Goal: Task Accomplishment & Management: Complete application form

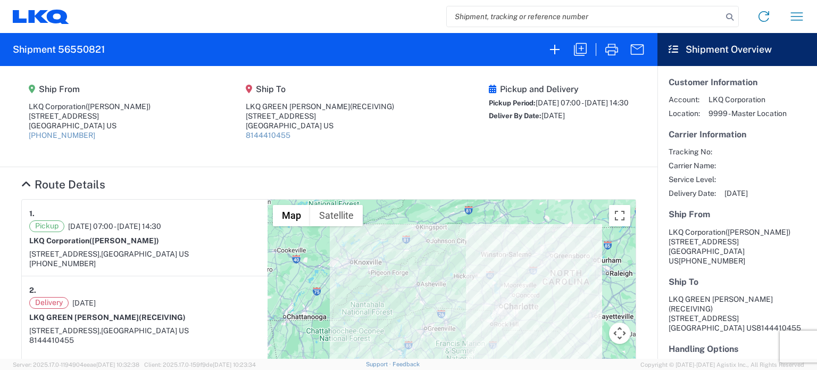
scroll to position [433, 0]
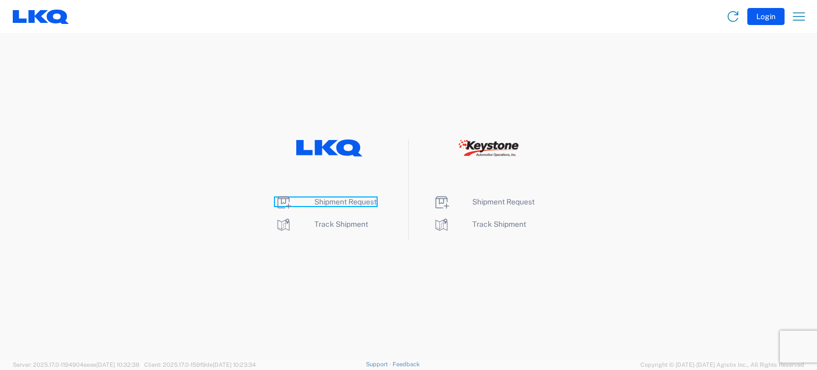
click at [322, 204] on span "Shipment Request" at bounding box center [345, 201] width 62 height 9
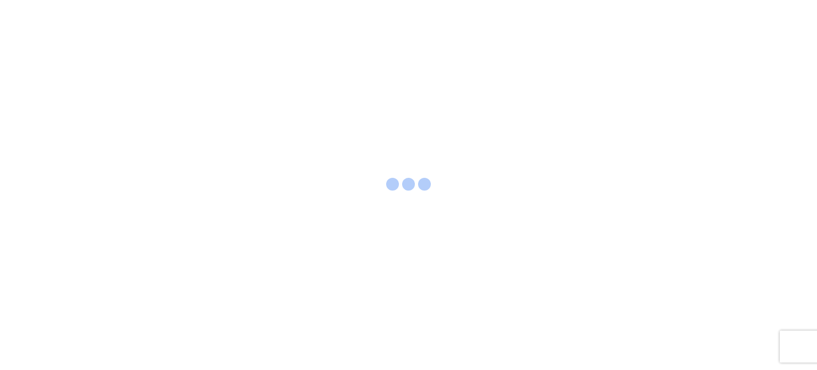
select select "FULL"
select select "LBS"
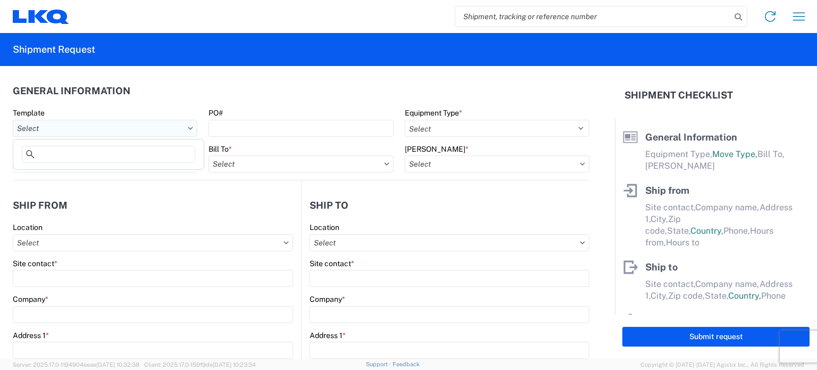
click at [125, 122] on input "Template" at bounding box center [105, 128] width 185 height 17
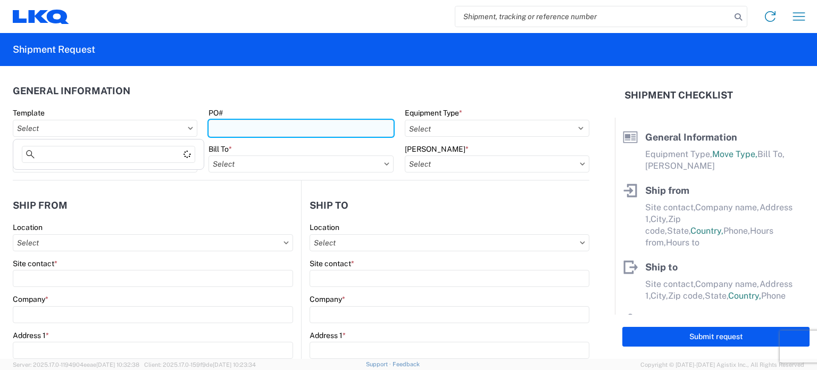
click at [262, 136] on input "PO#" at bounding box center [301, 128] width 185 height 17
type input "406623"
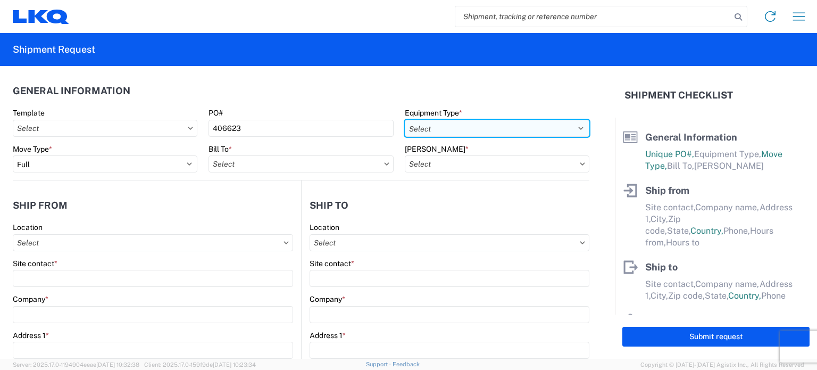
click at [420, 136] on select "Select 53’ Dry Van Flatbed Dropdeck (van) Lowboy (flatbed) Rail" at bounding box center [497, 128] width 185 height 17
select select "STDV"
click at [405, 120] on select "Select 53’ Dry Van Flatbed Dropdeck (van) Lowboy (flatbed) Rail" at bounding box center [497, 128] width 185 height 17
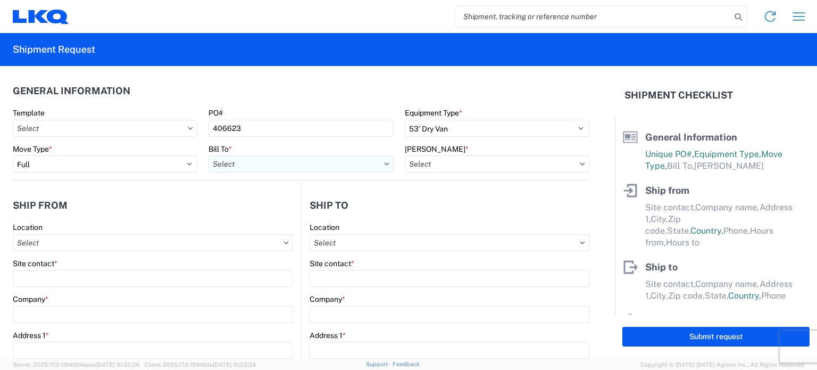
click at [239, 163] on input "Bill To *" at bounding box center [301, 163] width 185 height 17
type input "1634"
click at [282, 212] on div "1634 - Atlanta - Knopf - Boat Rock" at bounding box center [313, 211] width 209 height 17
type input "1634 - Atlanta - Knopf - Boat Rock"
click at [433, 167] on input "Bill Code *" at bounding box center [497, 163] width 185 height 17
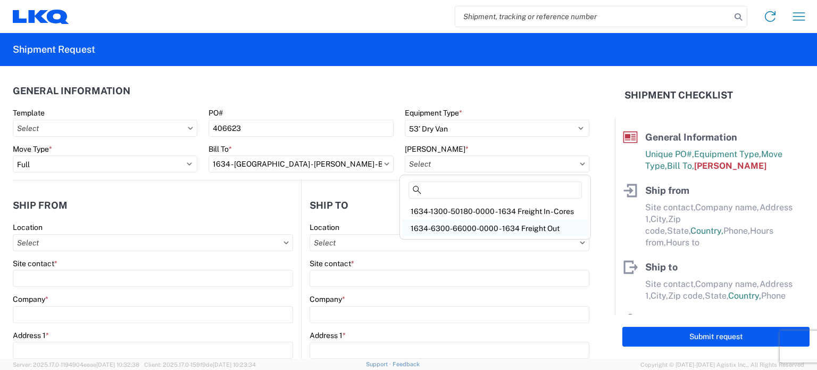
click at [459, 225] on div "1634-6300-66000-0000 - 1634 Freight Out" at bounding box center [495, 228] width 186 height 17
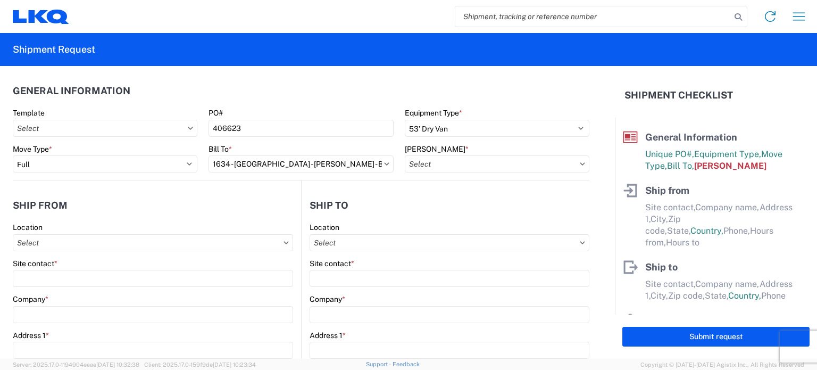
type input "1634-6300-66000-0000 - 1634 Freight Out"
click at [134, 234] on input "Location" at bounding box center [153, 242] width 280 height 17
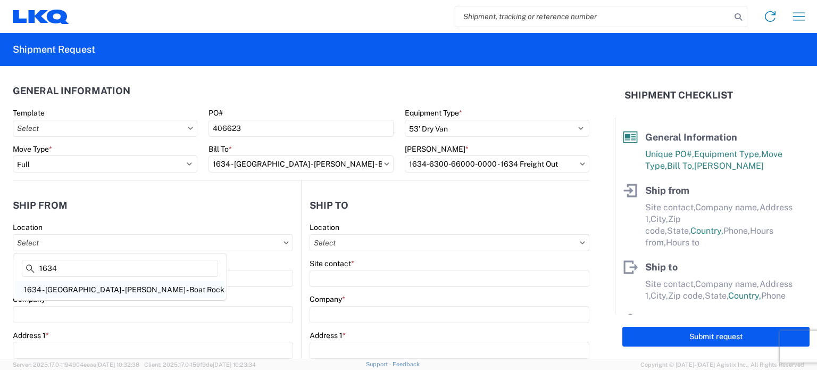
type input "1634"
click at [88, 292] on div "1634 - Atlanta - Knopf - Boat Rock" at bounding box center [119, 289] width 209 height 17
type input "1634 - Atlanta - Knopf - Boat Rock"
type input "LKQ Corporation"
type input "[STREET_ADDRESS]"
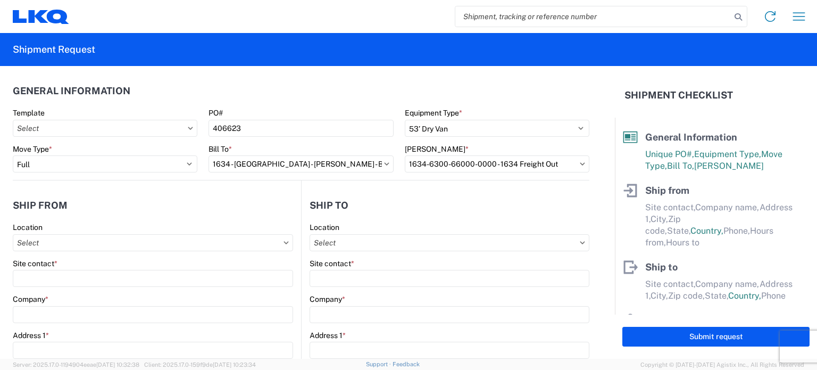
type input "Atlanta"
type input "30336"
select select "GA"
select select "US"
type input "[PHONE_NUMBER]"
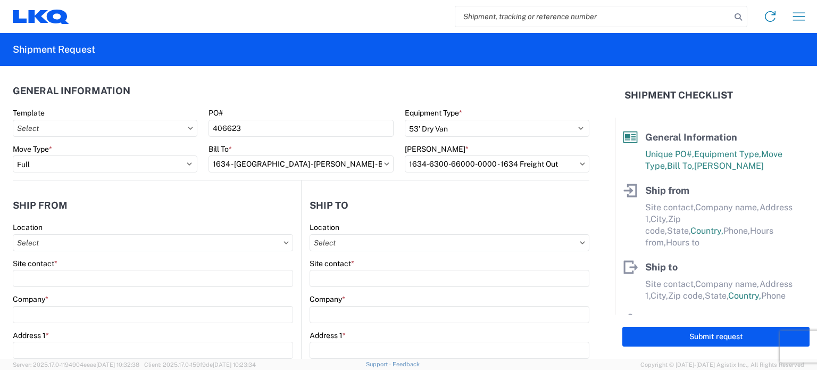
type input "00:00"
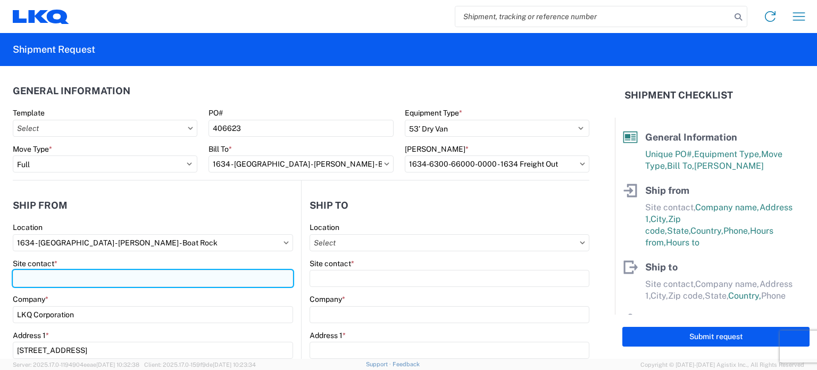
click at [80, 278] on input "Site contact *" at bounding box center [153, 278] width 280 height 17
type input "Todd Voyles"
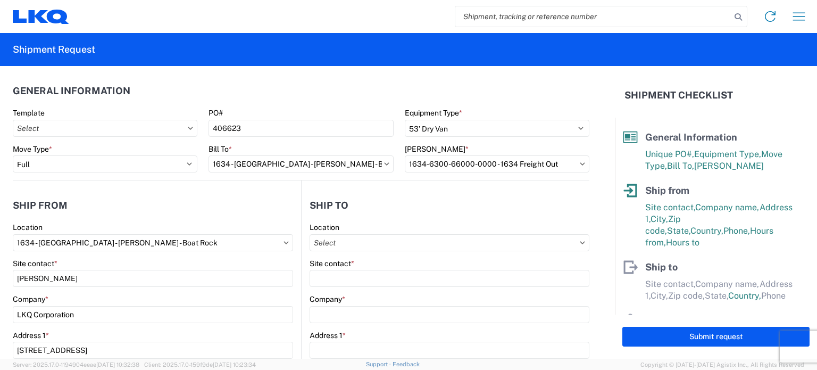
click at [158, 217] on header "Ship from" at bounding box center [157, 205] width 288 height 24
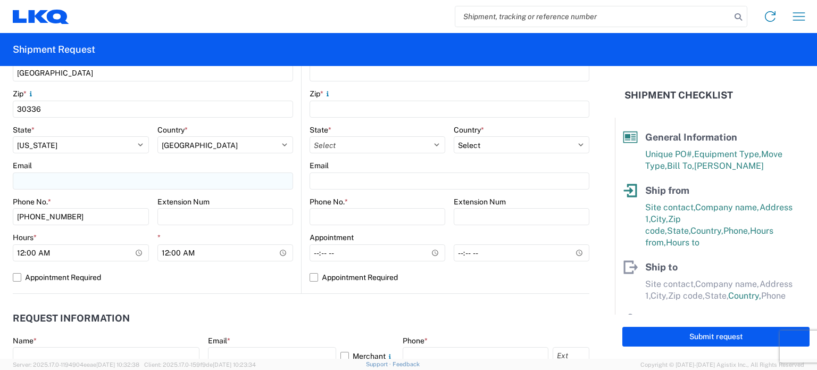
scroll to position [372, 0]
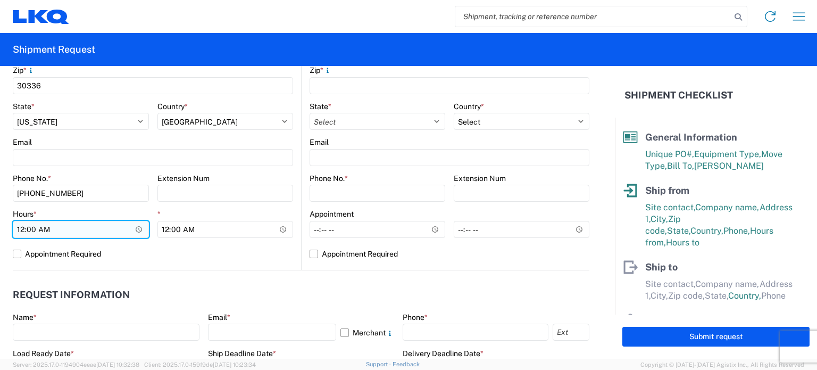
click at [21, 225] on input "00:00" at bounding box center [81, 229] width 136 height 17
type input "07:00"
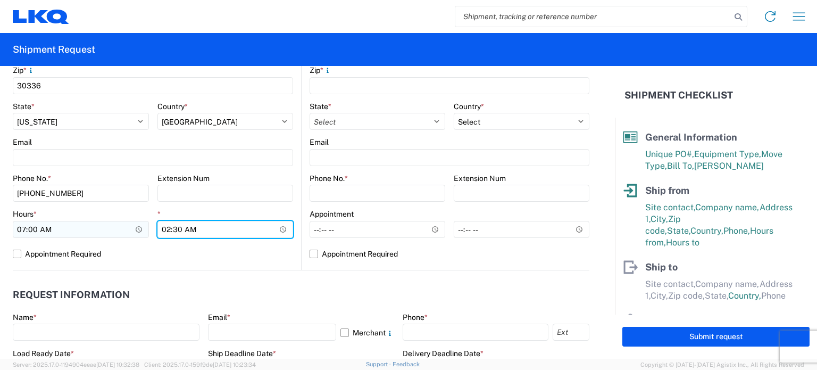
type input "14:30"
click at [152, 279] on agx-request-info "Request Information Name * Email * Merchant Phone * Load Ready Date * Ship Dead…" at bounding box center [301, 327] width 577 height 114
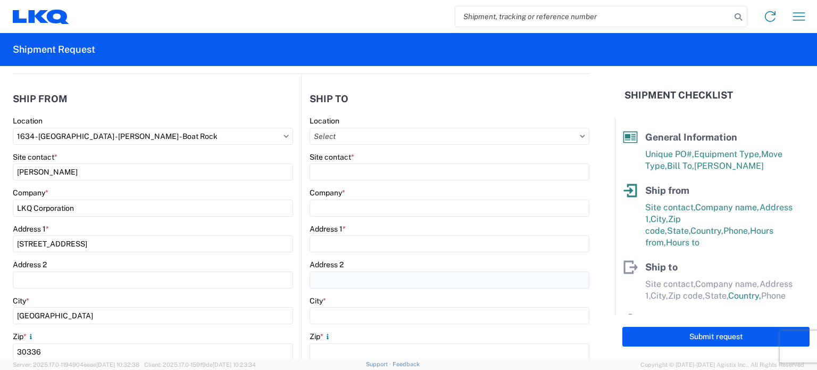
scroll to position [0, 0]
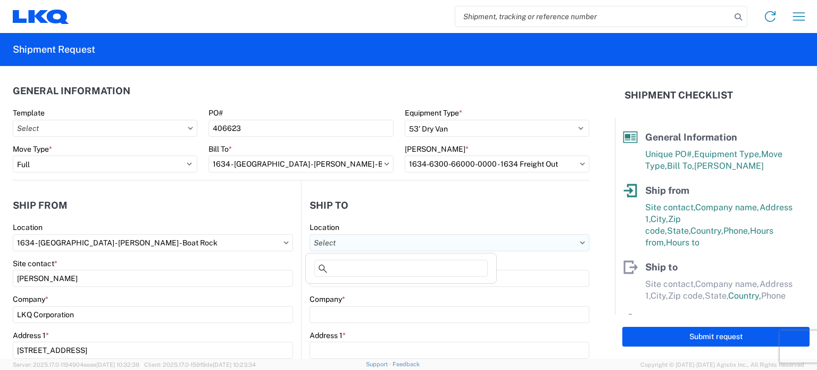
click at [360, 238] on input "Location" at bounding box center [450, 242] width 280 height 17
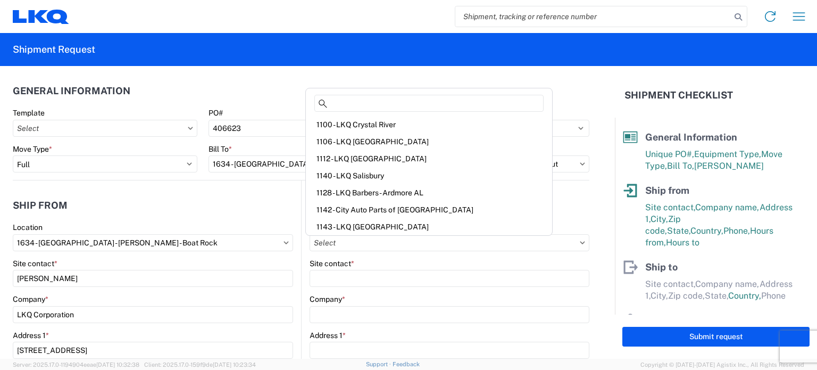
click at [265, 77] on agx-general-info "General Information Template PO# 406623 Equipment Type * Select 53’ Dry Van Fla…" at bounding box center [301, 123] width 577 height 114
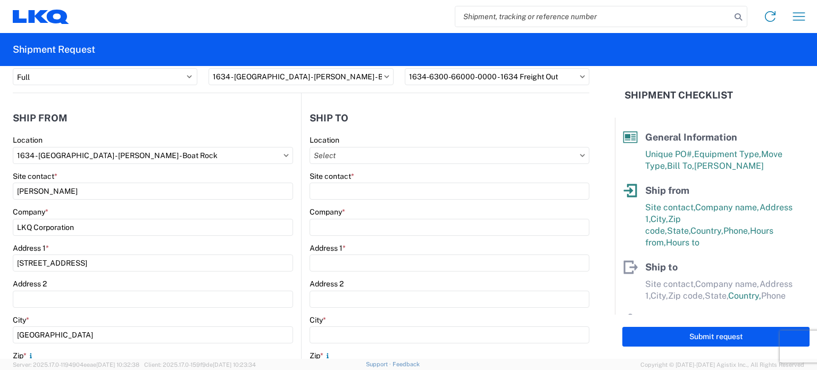
scroll to position [106, 0]
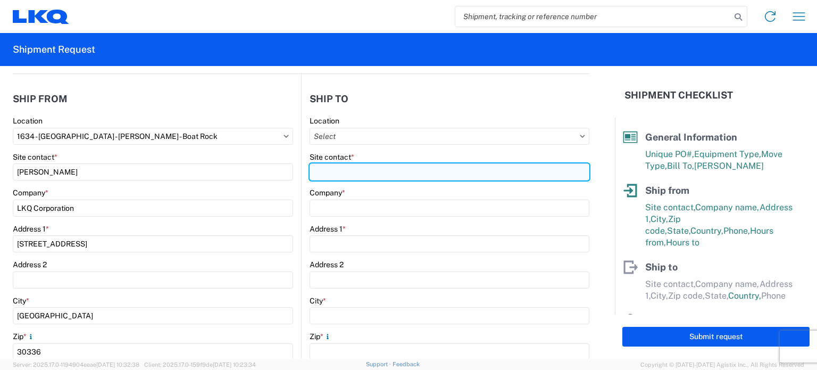
click at [332, 173] on input "Site contact *" at bounding box center [450, 171] width 280 height 17
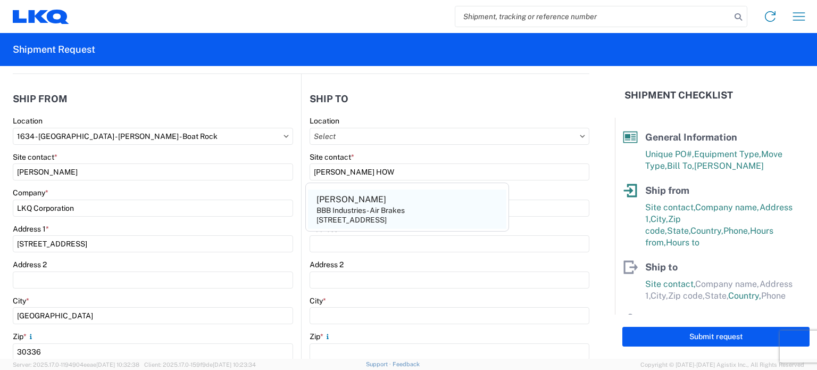
click at [339, 206] on div "BBB Industries - Air Brakes" at bounding box center [361, 210] width 88 height 10
type input "Terry Howard"
type input "BBB Industries - Air Brakes"
type input "1922 Smithville Highway"
type input "Sparta"
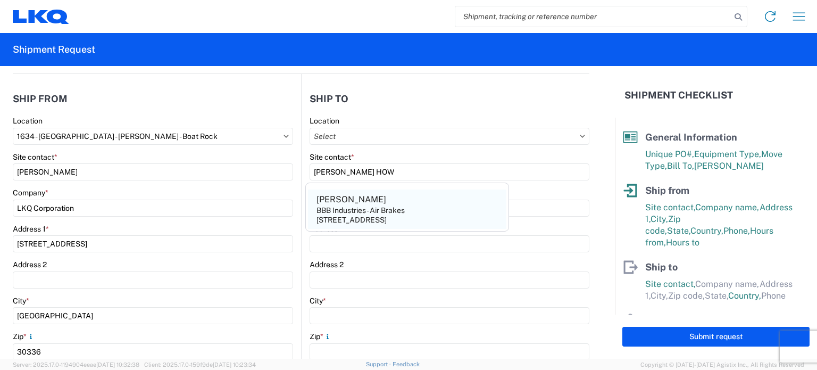
type input "38583"
select select "TN"
select select "US"
type input "thoward@bbbind.com"
type input "800-865-6740"
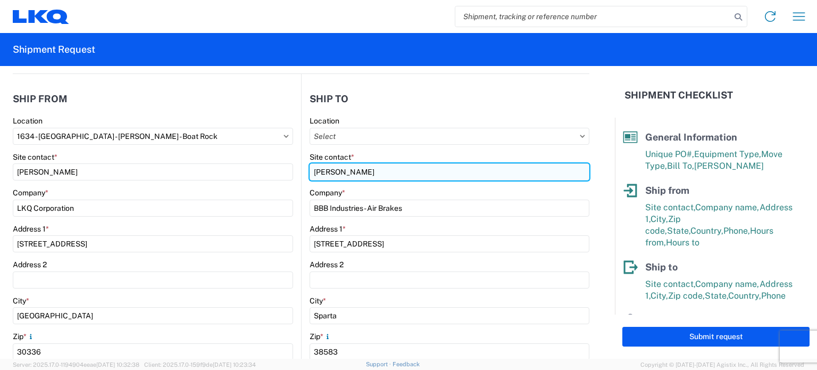
click at [293, 174] on input "Terry Howard" at bounding box center [153, 171] width 280 height 17
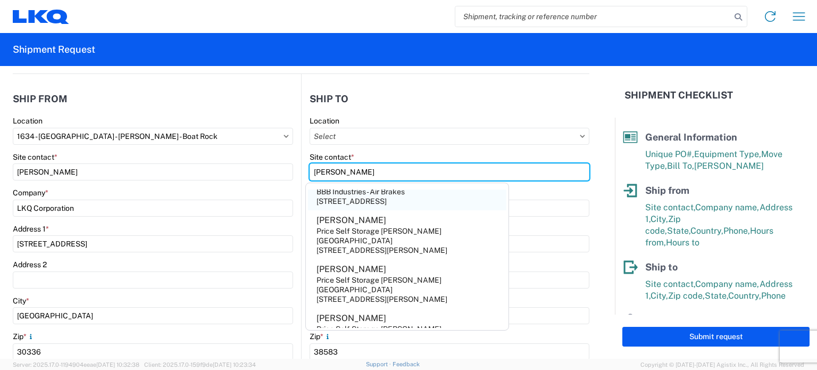
scroll to position [0, 0]
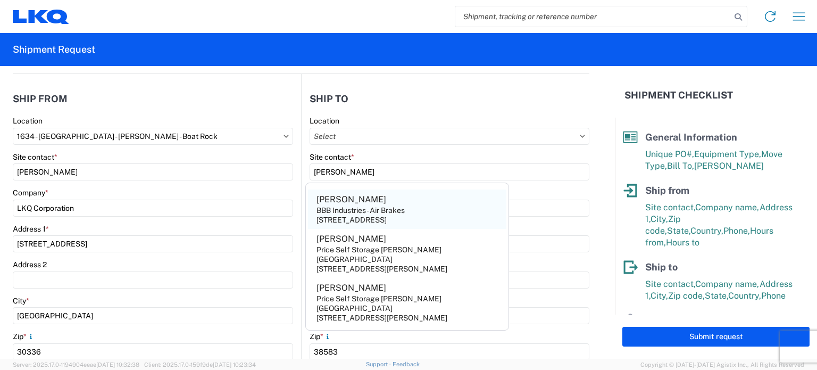
click at [388, 195] on agx-address-suggestion-item "Terry Howard BBB Industries - Air Brakes 1922 Smithville Highway, Sparta, TN, 3…" at bounding box center [407, 208] width 198 height 39
type input "Terry Howard"
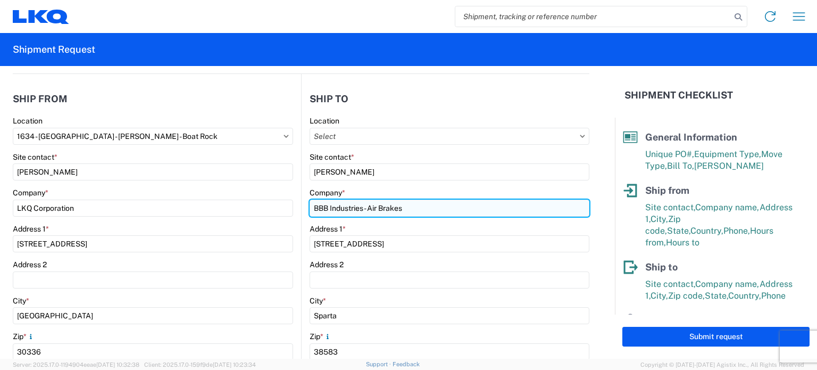
click at [293, 209] on input "BBB Industries - Air Brakes" at bounding box center [153, 208] width 280 height 17
drag, startPoint x: 412, startPoint y: 209, endPoint x: 366, endPoint y: 208, distance: 45.8
click at [293, 208] on input "BBB Industries - Air Brakes" at bounding box center [153, 208] width 280 height 17
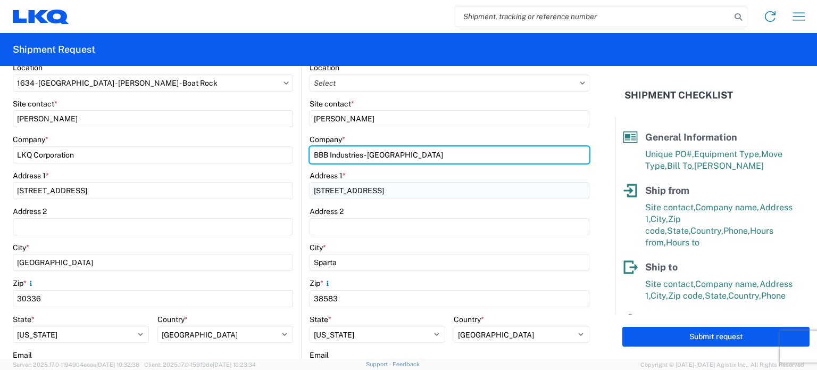
type input "BBB Industries - SPARTA"
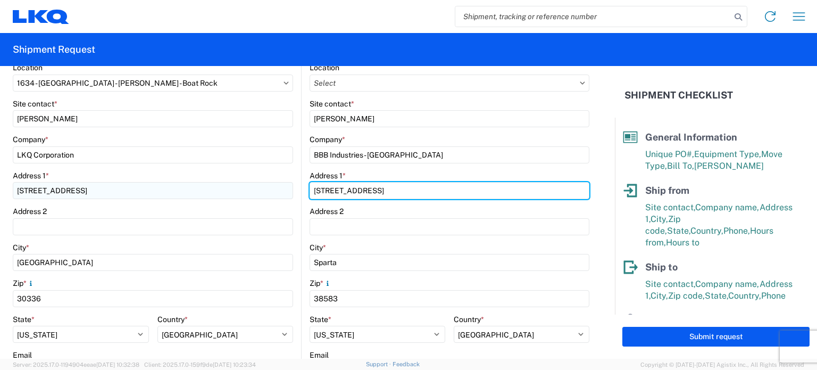
drag, startPoint x: 324, startPoint y: 191, endPoint x: 285, endPoint y: 191, distance: 38.8
click at [285, 191] on div "Ship from 1634 Location 1634 - Atlanta - Knopf - Boat Rock Site contact * Todd …" at bounding box center [301, 252] width 577 height 462
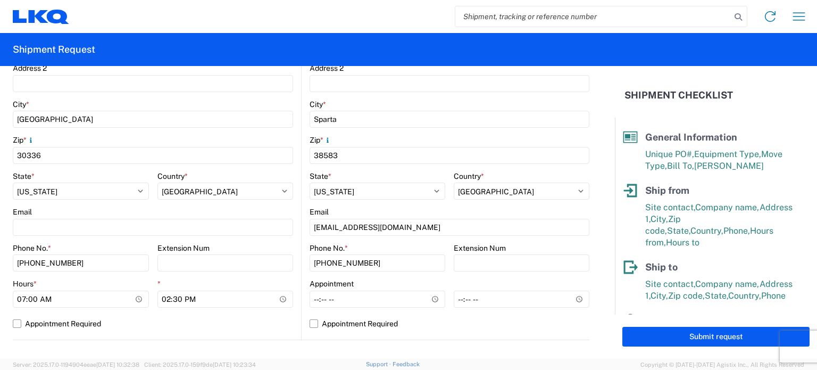
scroll to position [319, 0]
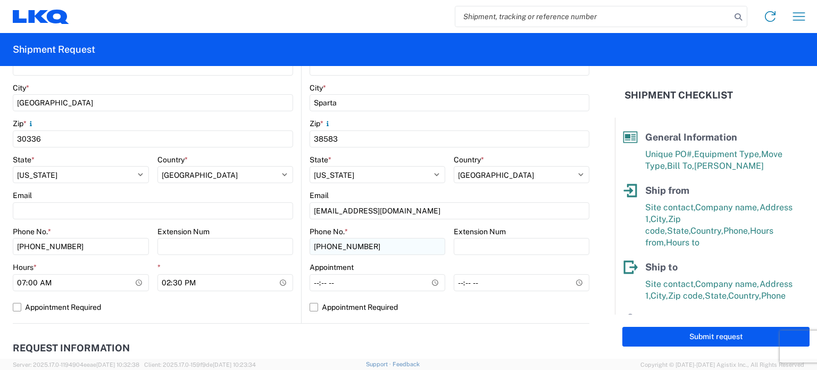
type input "5538 Smithville Highway"
drag, startPoint x: 367, startPoint y: 249, endPoint x: 210, endPoint y: 238, distance: 157.9
click at [210, 238] on div "Ship from 1634 Location 1634 - Atlanta - Knopf - Boat Rock Site contact * Todd …" at bounding box center [301, 92] width 577 height 462
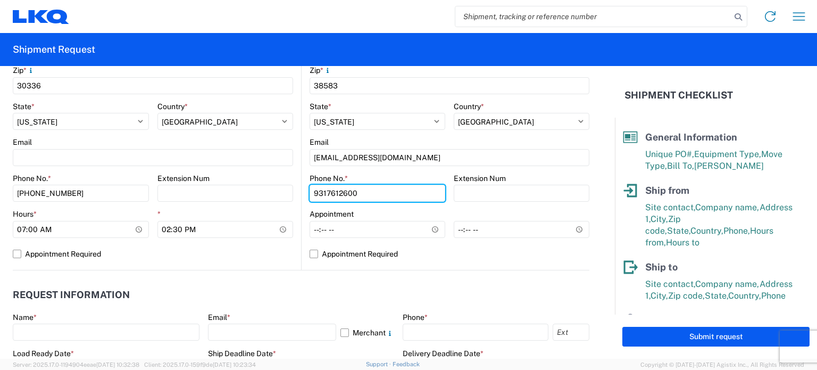
type input "9317612600"
click at [244, 278] on agx-request-info "Request Information Name * Email * Merchant Phone * Load Ready Date * Ship Dead…" at bounding box center [301, 327] width 577 height 114
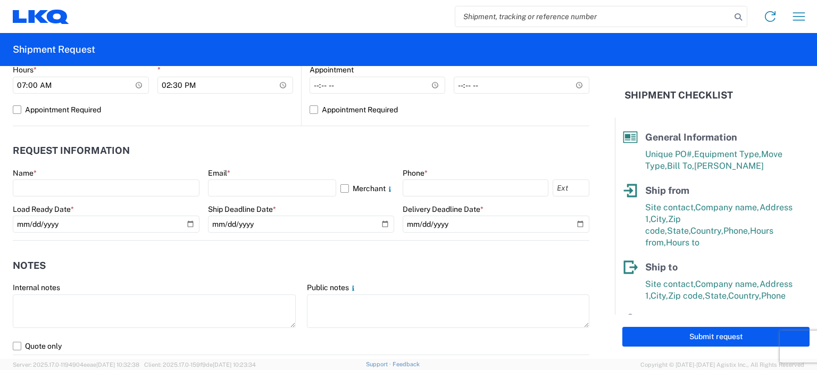
scroll to position [532, 0]
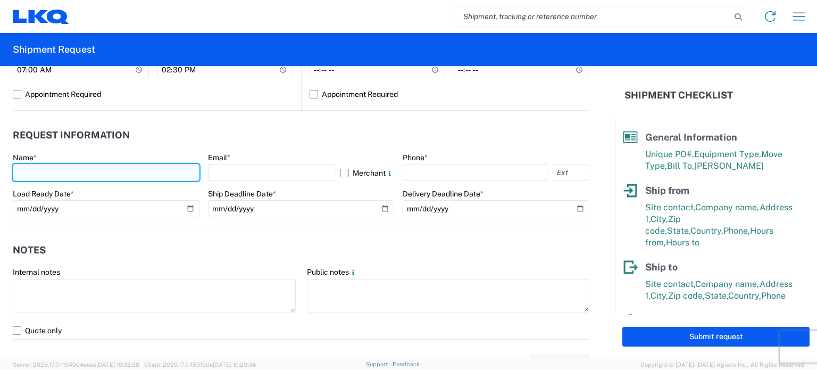
click at [147, 175] on input "text" at bounding box center [106, 172] width 187 height 17
type input "MARCELA CUAPIO FLORES"
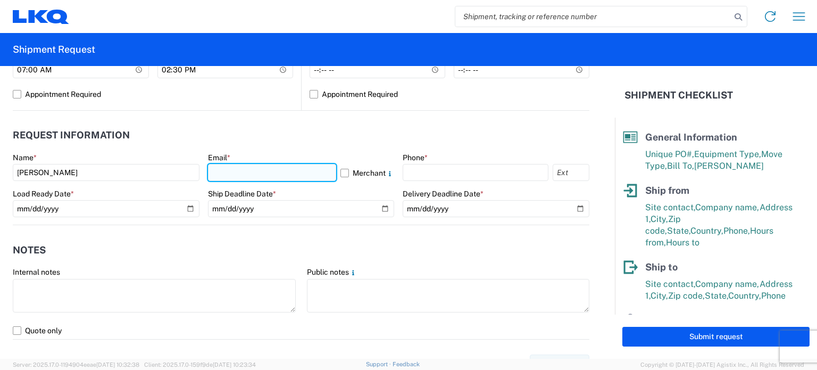
click at [293, 170] on input "text" at bounding box center [272, 172] width 129 height 17
type input "MXCUAPIO@lkqcorp.com"
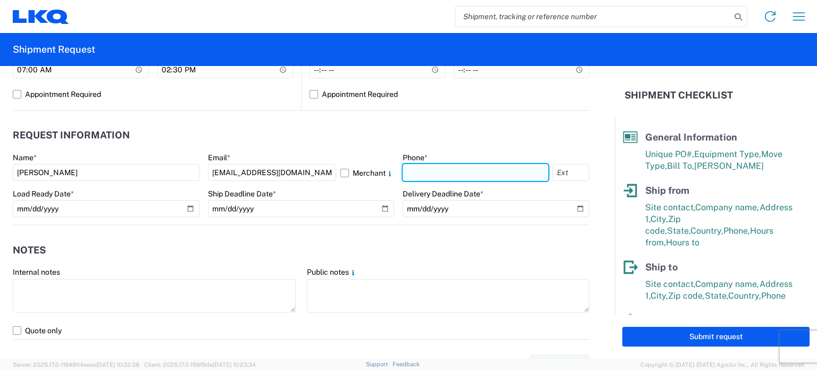
click at [409, 170] on input "text" at bounding box center [476, 172] width 146 height 17
type input "[PHONE_NUMBER]"
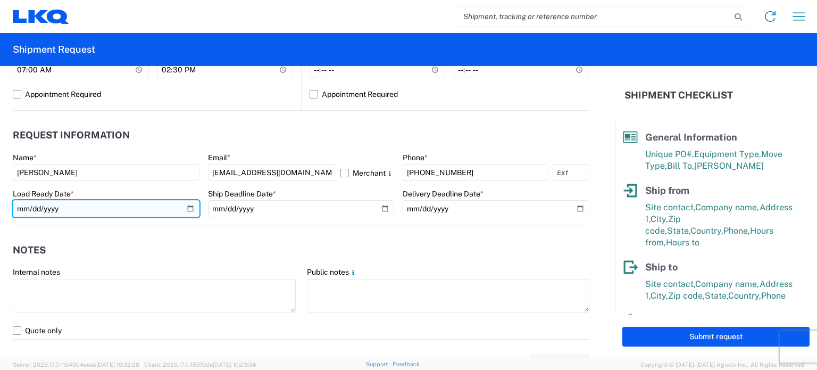
click at [28, 208] on input "date" at bounding box center [106, 208] width 187 height 17
click at [180, 212] on input "date" at bounding box center [106, 208] width 187 height 17
click at [186, 210] on input "date" at bounding box center [106, 208] width 187 height 17
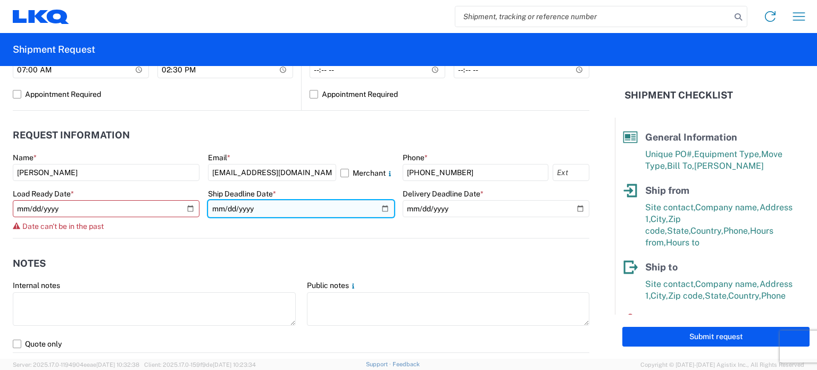
click at [382, 206] on input "date" at bounding box center [301, 208] width 187 height 17
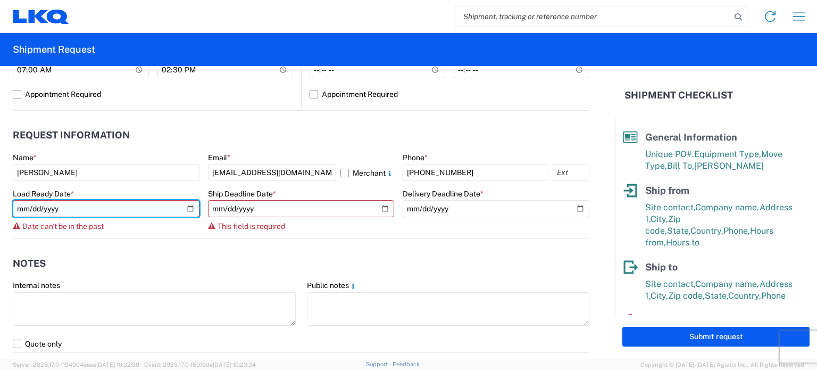
click at [186, 203] on input "2025-08-20" at bounding box center [106, 208] width 187 height 17
type input "2025-08-21"
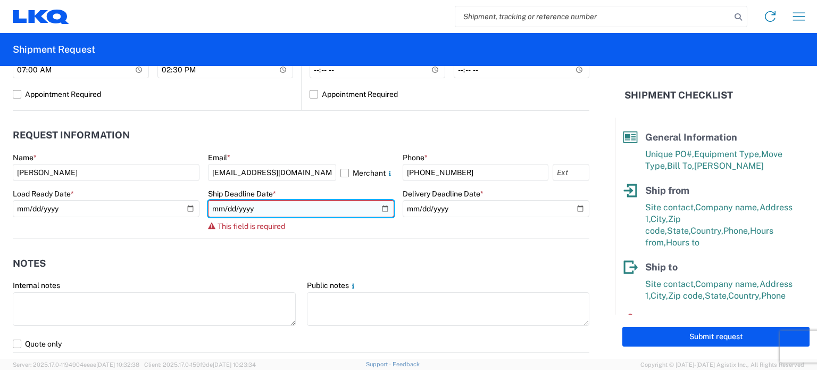
click at [381, 205] on input "date" at bounding box center [301, 208] width 187 height 17
type input "2025-08-21"
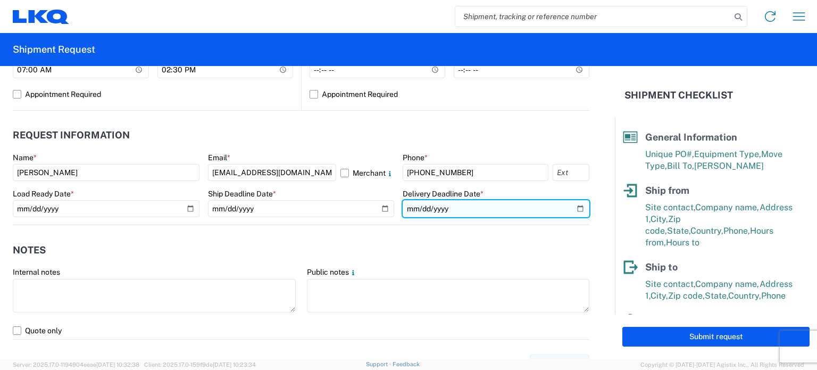
click at [565, 210] on input "date" at bounding box center [496, 208] width 187 height 17
click at [577, 205] on input "date" at bounding box center [496, 208] width 187 height 17
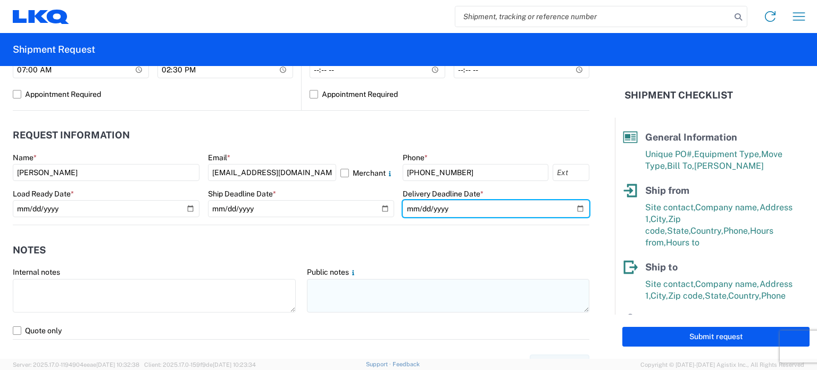
type input "2025-08-22"
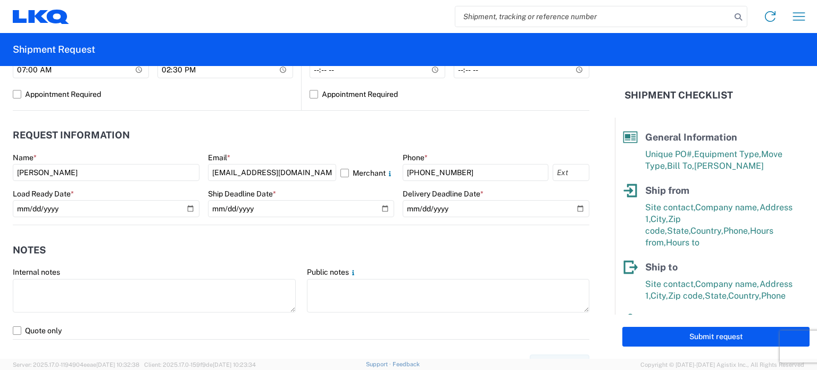
click at [421, 242] on header "Notes" at bounding box center [301, 250] width 577 height 24
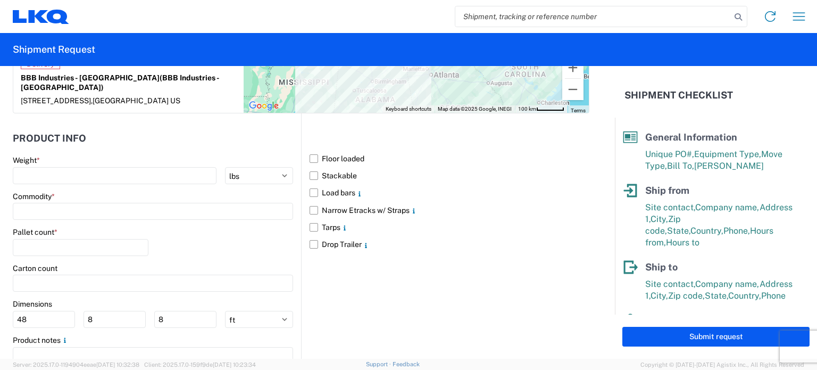
scroll to position [958, 0]
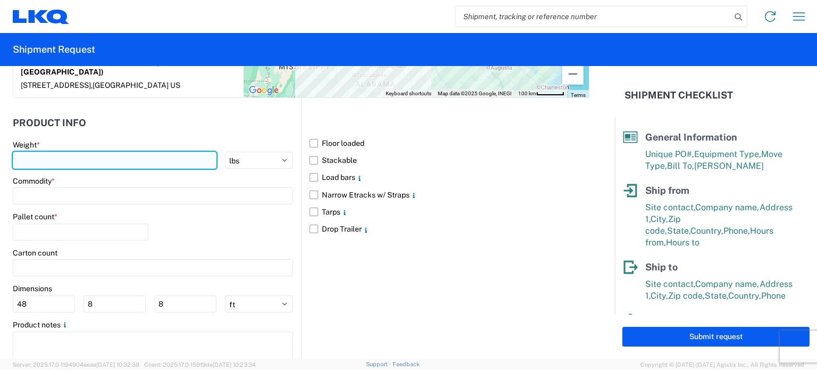
click at [159, 152] on input "number" at bounding box center [115, 160] width 204 height 17
type input "7"
type input "42000"
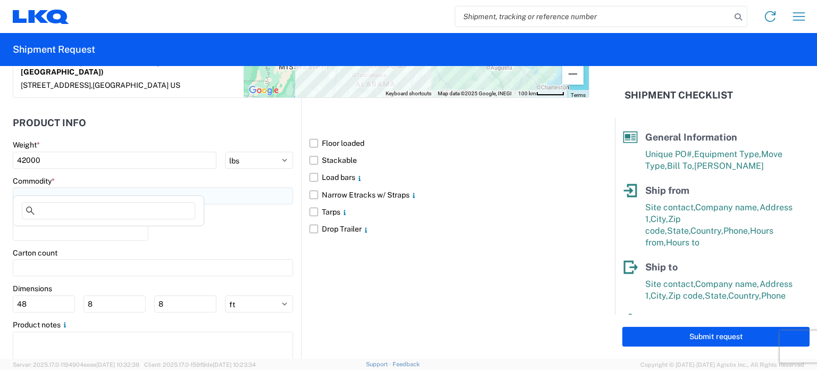
click at [153, 191] on input at bounding box center [153, 195] width 280 height 17
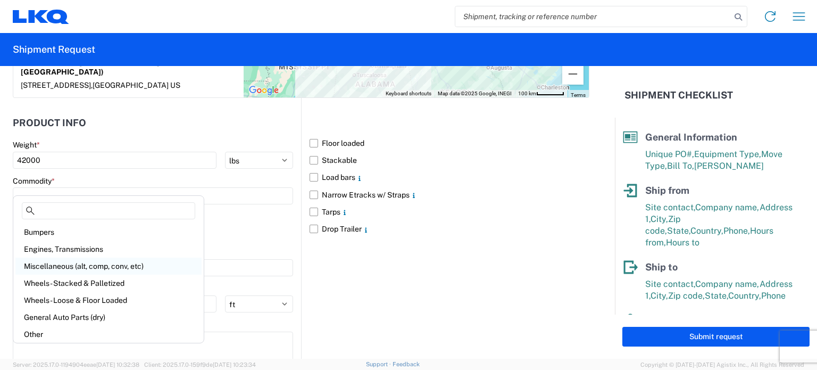
click at [94, 264] on div "Miscellaneous (alt, comp, conv, etc)" at bounding box center [108, 266] width 186 height 17
type input "Miscellaneous (alt, comp, conv, etc)"
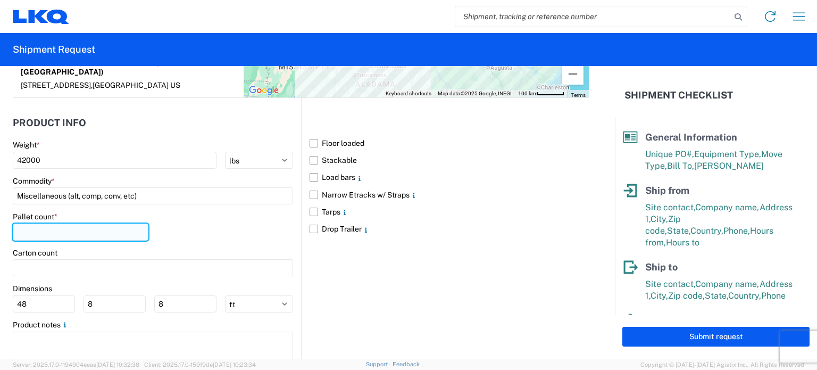
click at [68, 223] on input "number" at bounding box center [81, 231] width 136 height 17
type input "24"
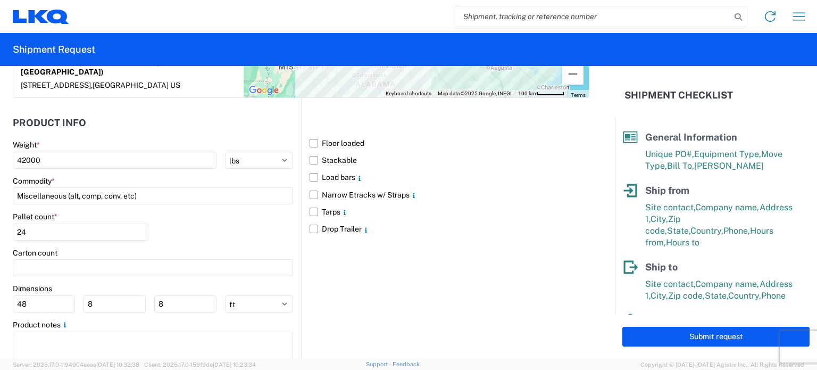
click at [184, 212] on div "Pallet count * 24" at bounding box center [153, 230] width 280 height 36
drag, startPoint x: 94, startPoint y: 144, endPoint x: 0, endPoint y: 141, distance: 93.7
click at [0, 141] on form "General Information Template PO# 406623 Equipment Type * Select 53’ Dry Van Fla…" at bounding box center [307, 212] width 615 height 293
type input "43000"
click at [338, 136] on label "Floor loaded" at bounding box center [450, 143] width 280 height 17
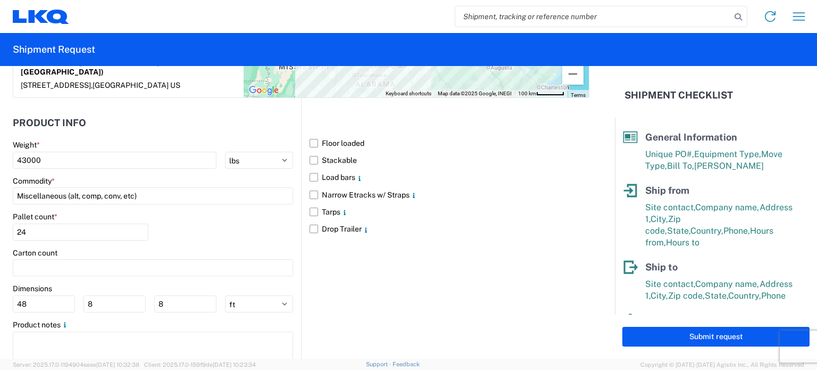
click at [0, 0] on input "Floor loaded" at bounding box center [0, 0] width 0 height 0
click at [378, 261] on div "Floor loaded Stackable Load bars Narrow Etracks w/ Straps Tarps Drop Trailer" at bounding box center [445, 236] width 288 height 276
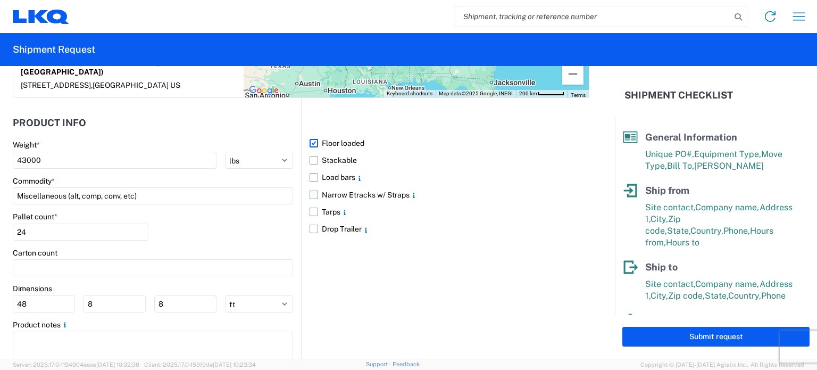
scroll to position [981, 0]
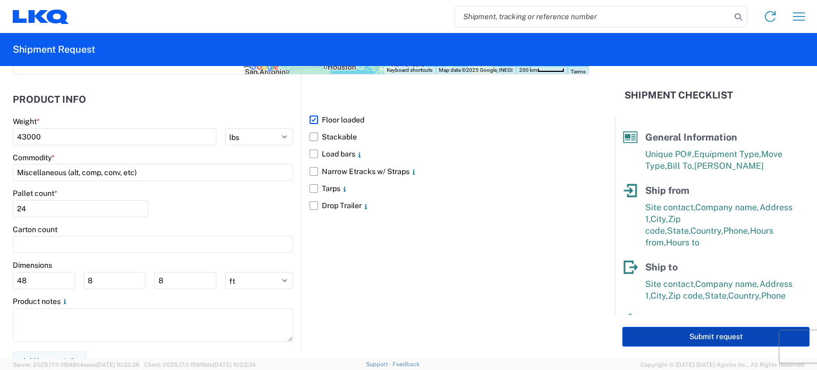
click at [659, 329] on button "Submit request" at bounding box center [716, 337] width 187 height 20
select select "US"
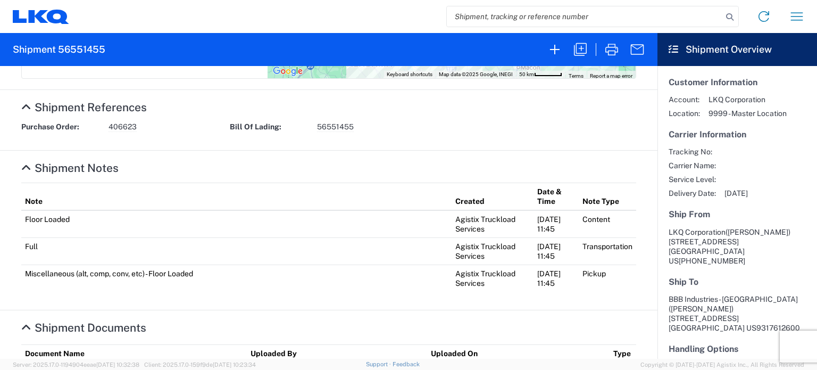
scroll to position [444, 0]
